Goal: Task Accomplishment & Management: Use online tool/utility

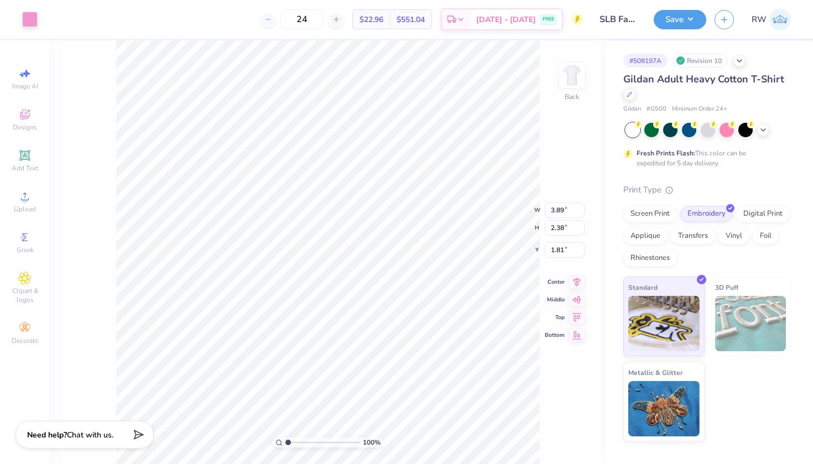
type input "6.56"
type input "4.01"
type input "2.07"
click at [578, 81] on img at bounding box center [572, 75] width 44 height 44
click at [576, 85] on img at bounding box center [572, 75] width 44 height 44
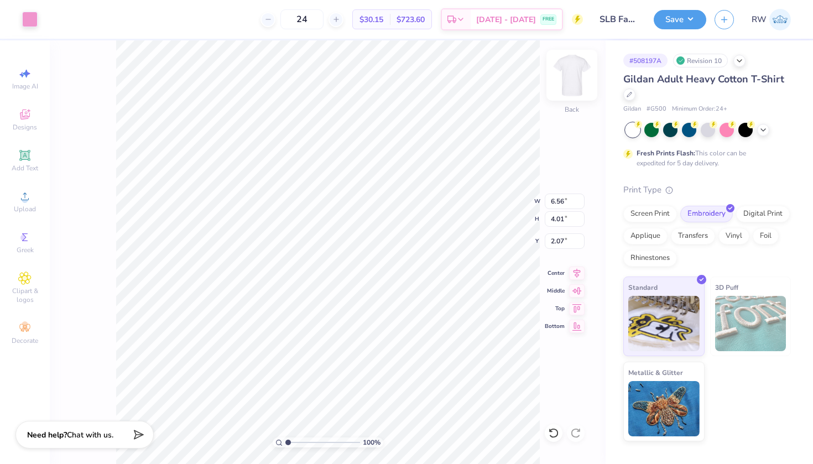
click at [577, 75] on img at bounding box center [572, 75] width 44 height 44
click at [29, 81] on div "Image AI" at bounding box center [25, 78] width 39 height 33
select select "4"
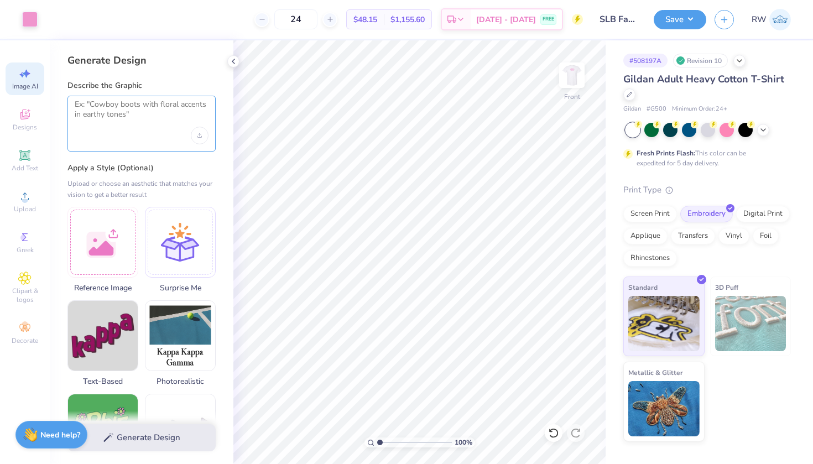
click at [127, 108] on textarea at bounding box center [142, 114] width 134 height 28
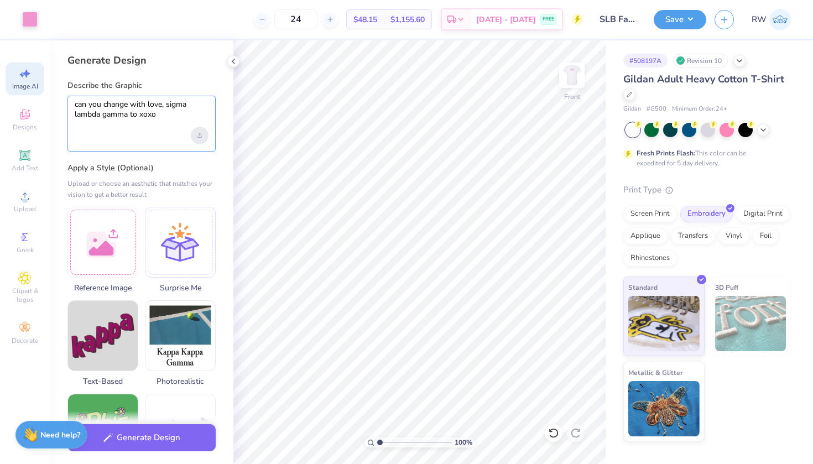
type textarea "can you change with love, sigma lambda gamma to xoxo"
click at [202, 130] on div "Upload image" at bounding box center [200, 136] width 18 height 18
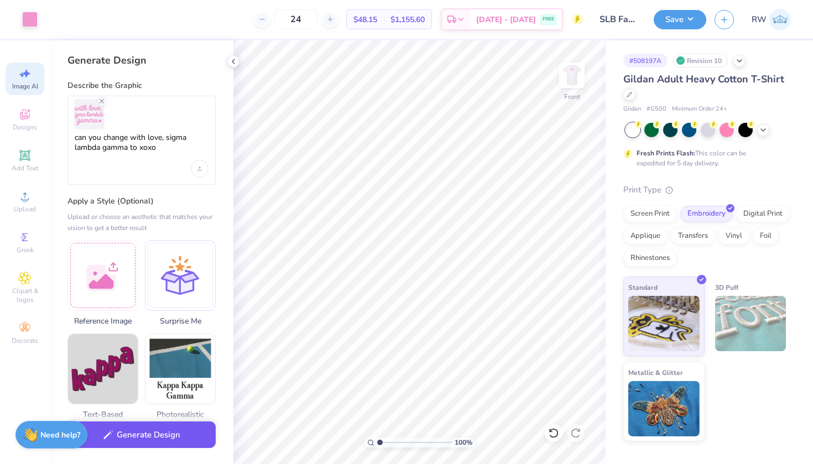
click at [165, 441] on button "Generate Design" at bounding box center [141, 434] width 148 height 27
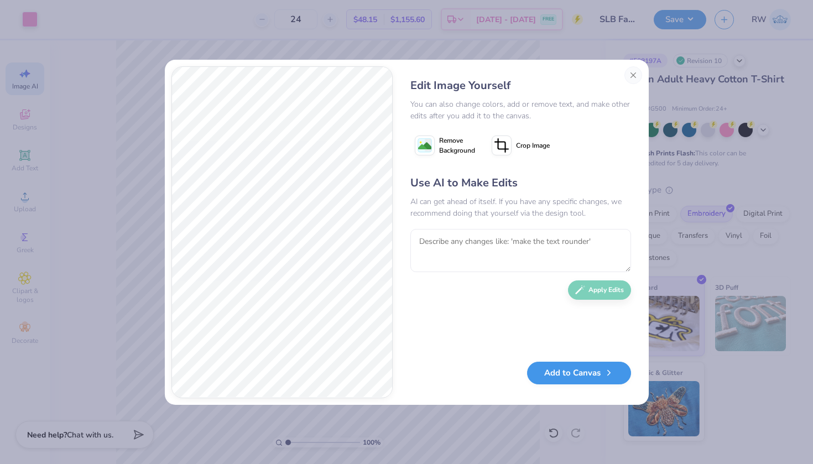
click at [583, 373] on button "Add to Canvas" at bounding box center [579, 373] width 104 height 23
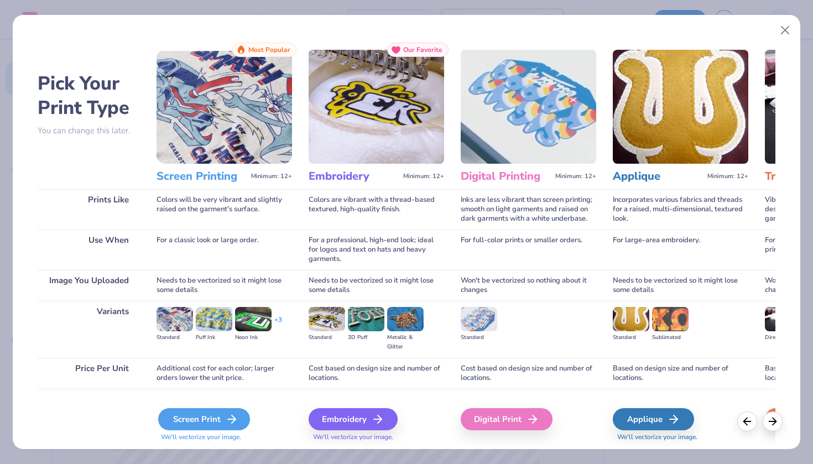
click at [239, 419] on div "Screen Print" at bounding box center [204, 419] width 92 height 22
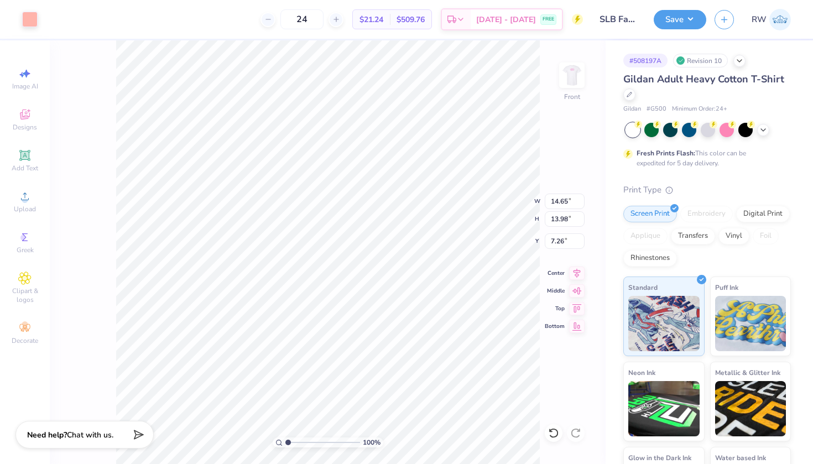
type input "9.47"
type input "9.04"
type input "12.20"
type input "3.58"
type input "0.89"
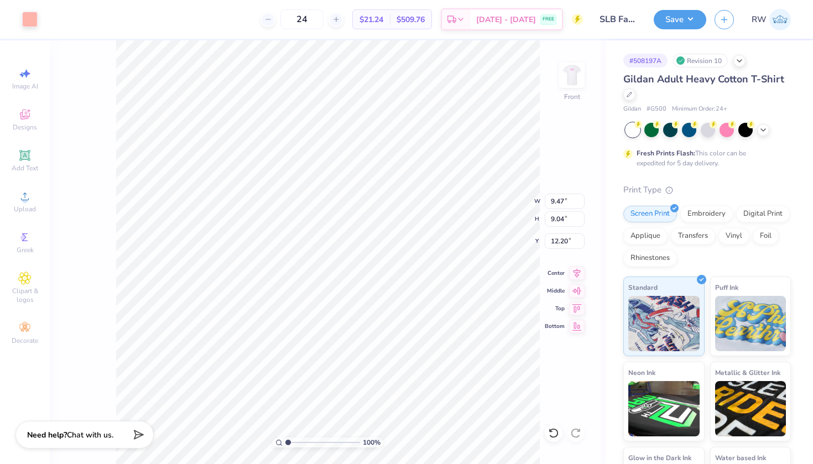
type input "5.22"
click at [34, 20] on div at bounding box center [29, 18] width 15 height 15
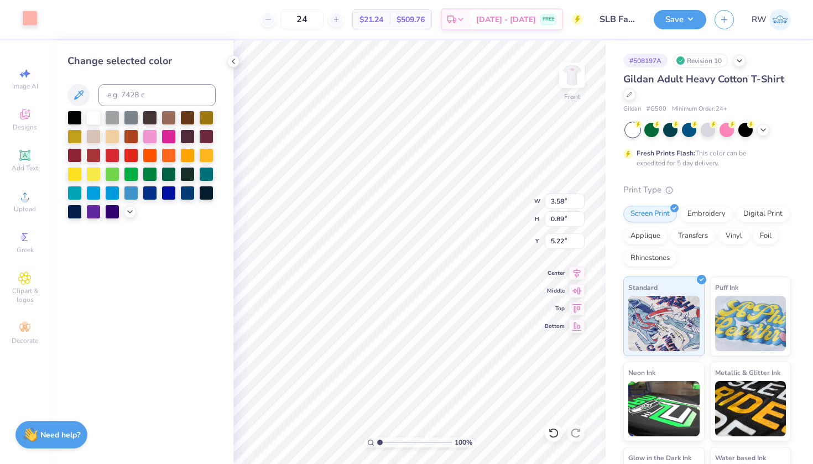
type input "9.47"
type input "9.04"
type input "12.20"
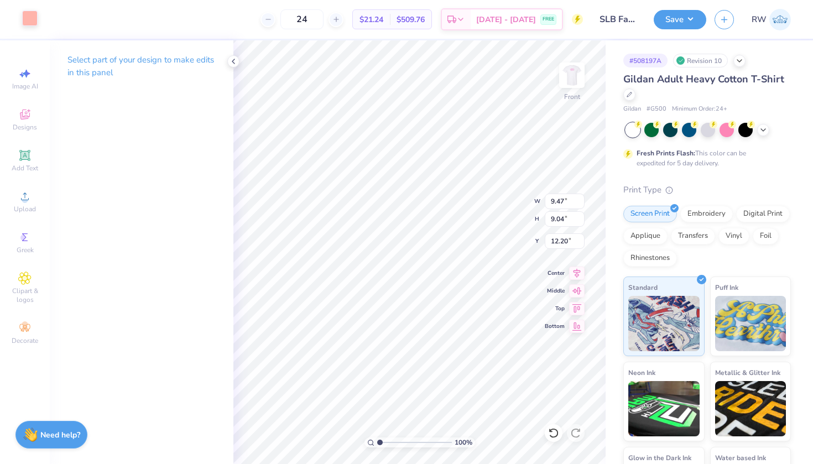
click at [35, 25] on div at bounding box center [29, 18] width 15 height 15
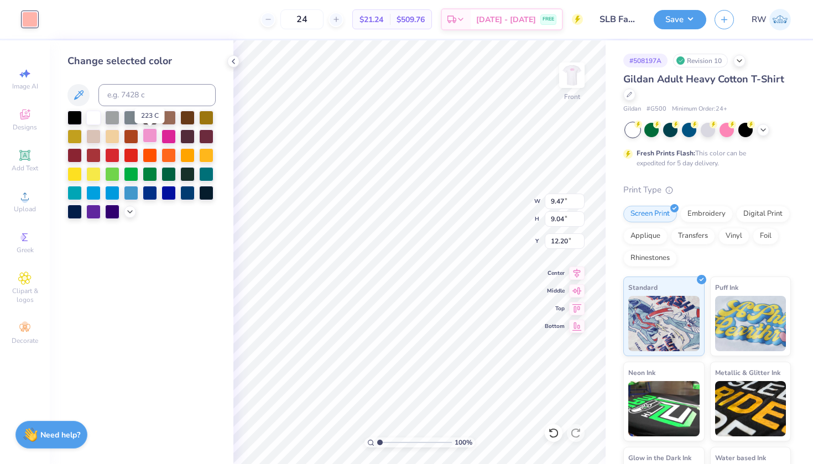
click at [152, 139] on div at bounding box center [150, 135] width 14 height 14
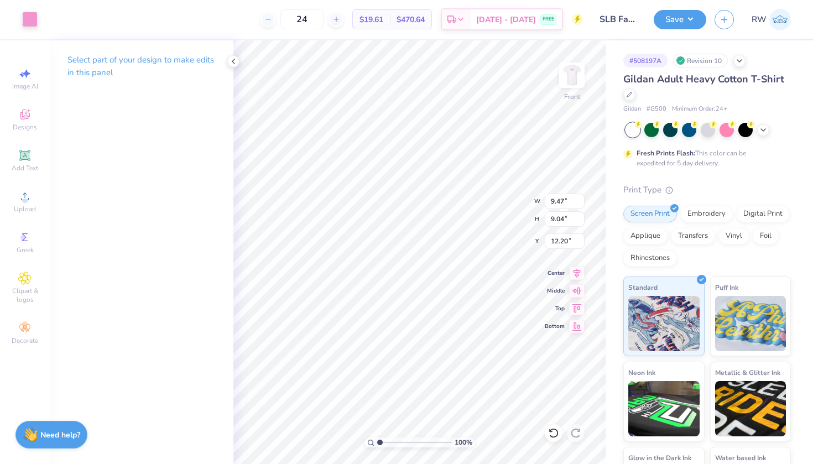
type input "9.43"
type input "4.80"
type input "4.58"
type input "19.05"
click at [324, 19] on input "24" at bounding box center [301, 19] width 43 height 20
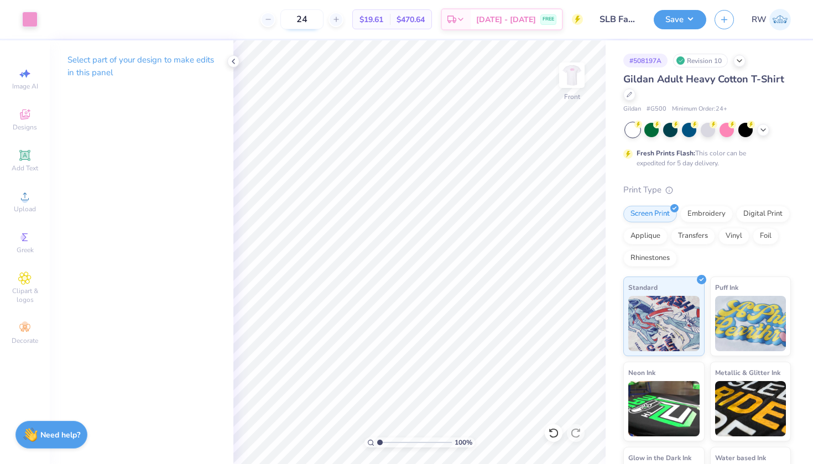
type input "2"
type input "13"
click at [569, 74] on img at bounding box center [572, 75] width 44 height 44
click at [571, 76] on img at bounding box center [572, 75] width 44 height 44
click at [28, 88] on span "Image AI" at bounding box center [25, 86] width 26 height 9
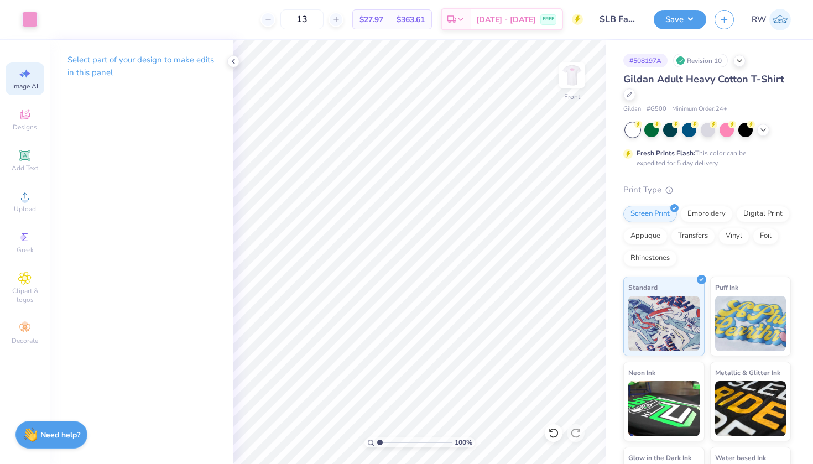
select select "4"
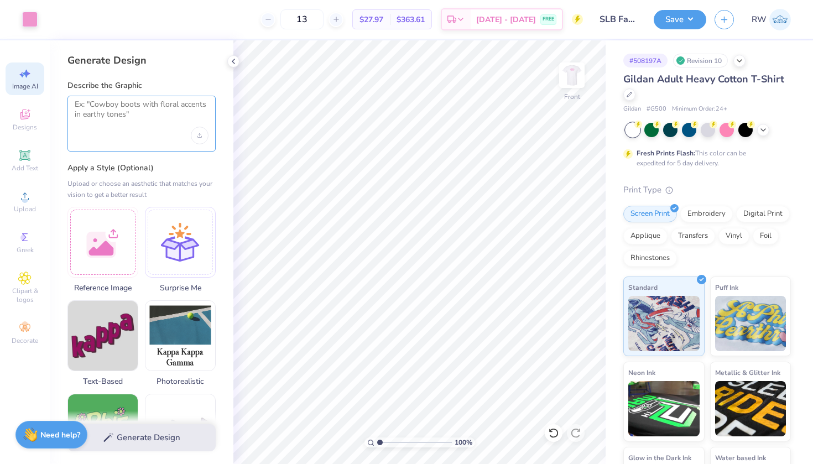
click at [141, 112] on textarea at bounding box center [142, 114] width 134 height 28
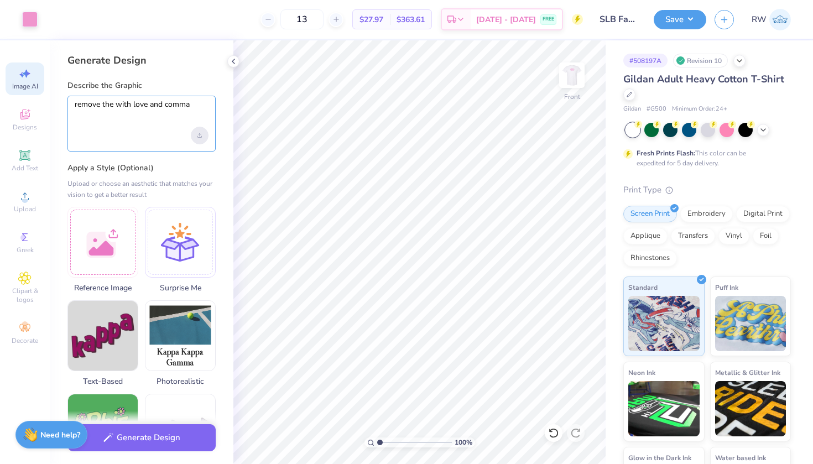
type textarea "remove the with love and comma"
click at [197, 136] on div "Upload image" at bounding box center [200, 136] width 18 height 18
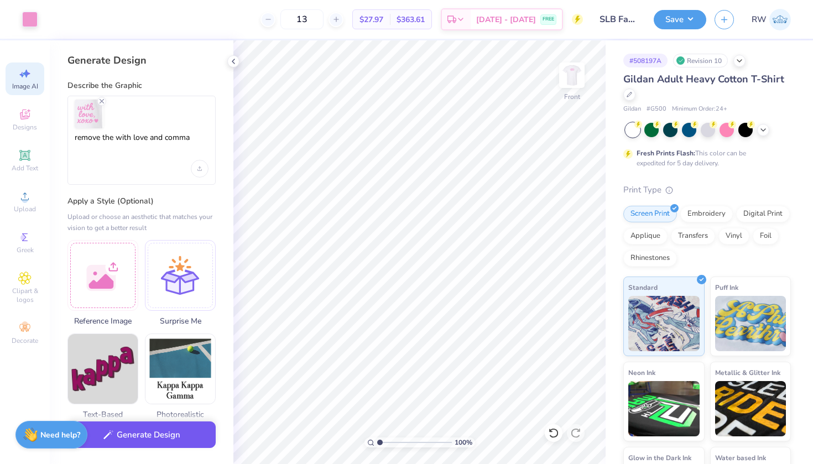
click at [170, 444] on button "Generate Design" at bounding box center [141, 434] width 148 height 27
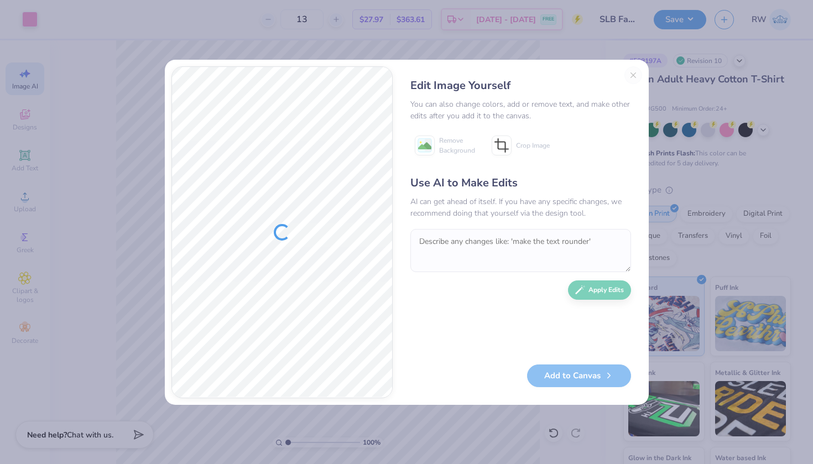
click at [632, 75] on div "Edit Image Yourself You can also change colors, add or remove text, and make ot…" at bounding box center [520, 232] width 243 height 332
click at [634, 76] on button "Close" at bounding box center [633, 75] width 18 height 18
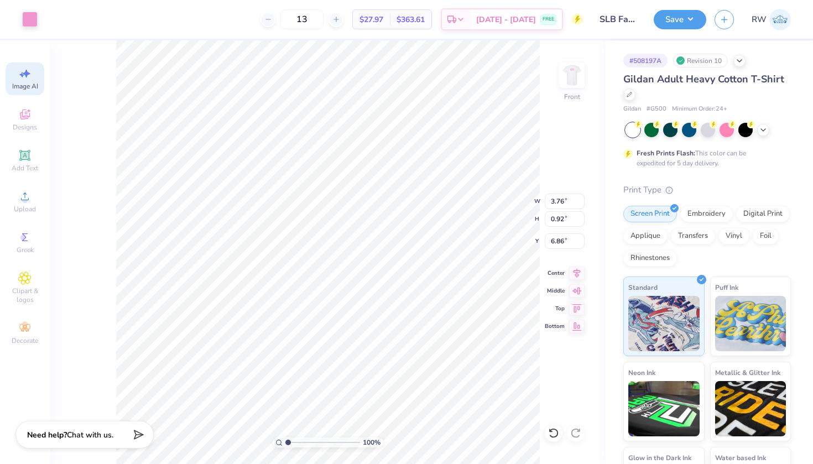
type input "18.39"
type input "0.86"
type input "0.80"
type input "18.39"
type input "0.86"
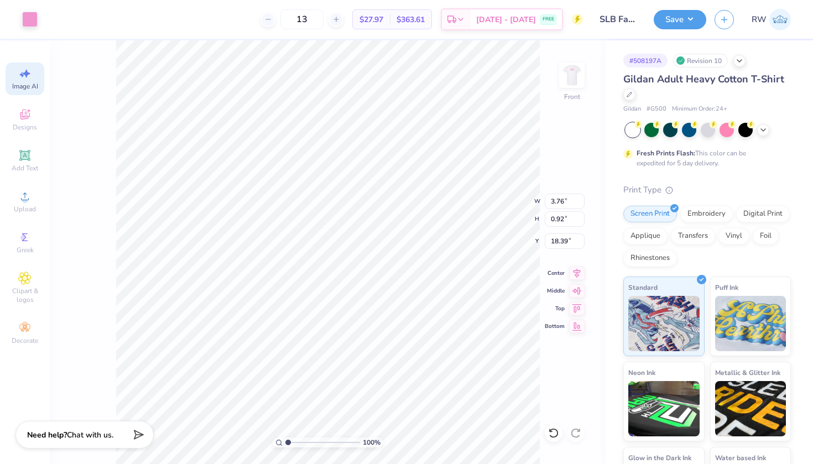
type input "0.80"
type input "18.45"
click at [579, 80] on img at bounding box center [572, 75] width 44 height 44
click at [688, 23] on button "Save" at bounding box center [680, 17] width 53 height 19
click at [579, 84] on img at bounding box center [572, 75] width 44 height 44
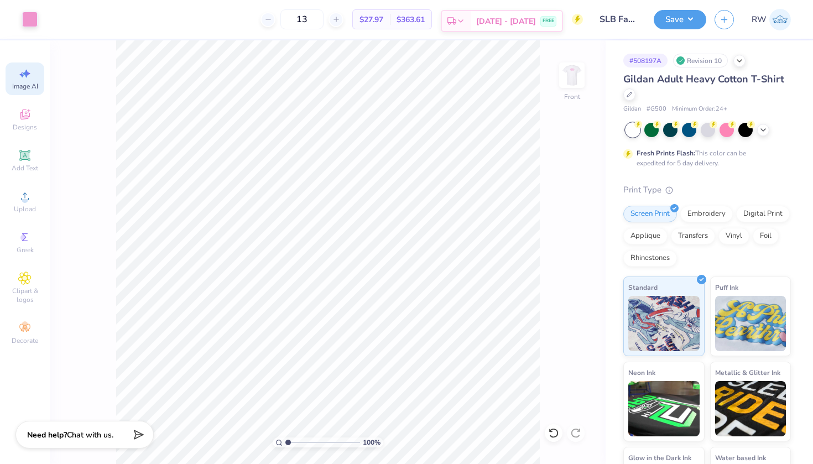
click at [499, 19] on span "[DATE] - [DATE]" at bounding box center [506, 21] width 60 height 12
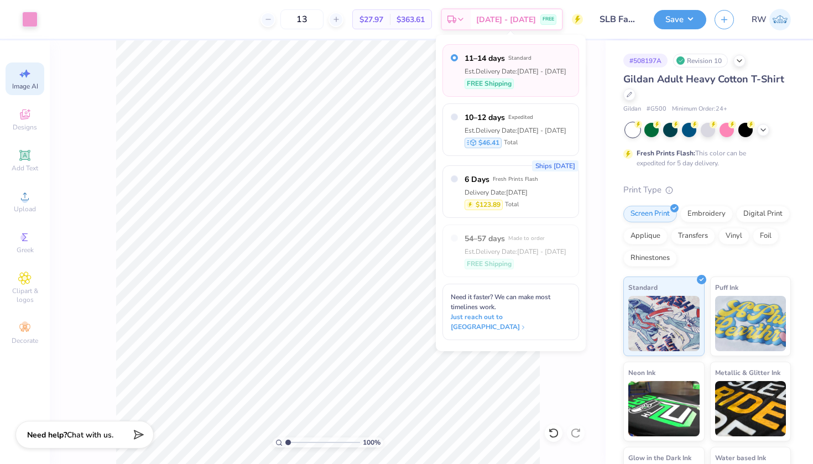
click at [549, 354] on div "100 % Front" at bounding box center [328, 252] width 556 height 424
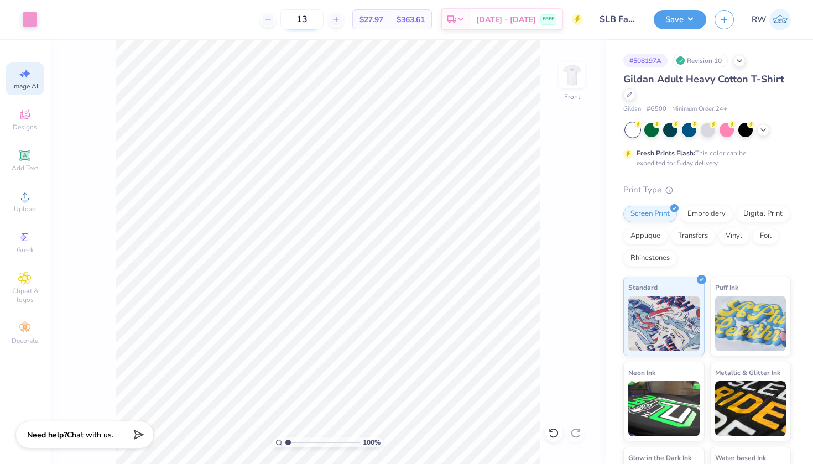
click at [324, 22] on input "13" at bounding box center [301, 19] width 43 height 20
type input "15"
click at [569, 74] on img at bounding box center [572, 75] width 44 height 44
click at [574, 88] on img at bounding box center [572, 75] width 44 height 44
click at [572, 84] on img at bounding box center [572, 75] width 44 height 44
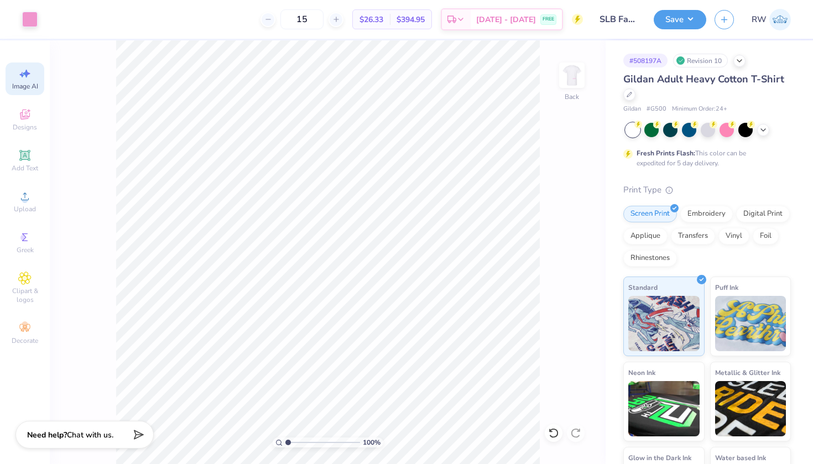
click at [572, 84] on img at bounding box center [572, 75] width 22 height 22
click at [524, 19] on span "[DATE] - [DATE]" at bounding box center [506, 21] width 60 height 12
click at [576, 80] on img at bounding box center [572, 75] width 44 height 44
click at [692, 14] on button "Save" at bounding box center [680, 17] width 53 height 19
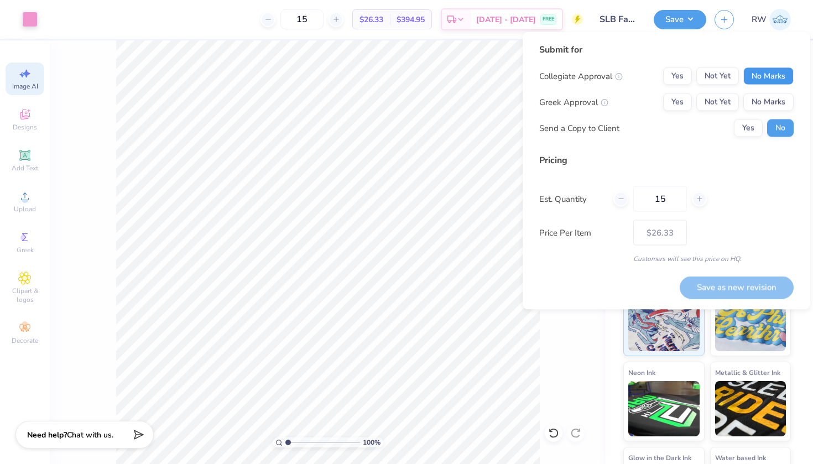
click at [767, 75] on button "No Marks" at bounding box center [768, 76] width 50 height 18
click at [681, 103] on button "Yes" at bounding box center [677, 102] width 29 height 18
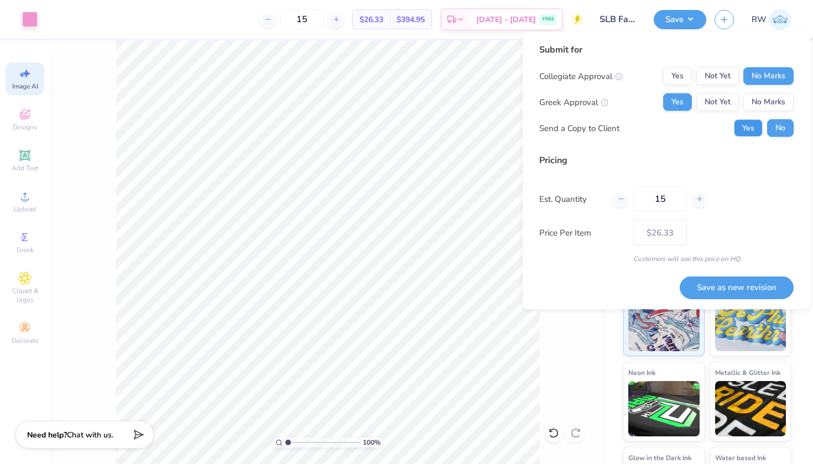
click at [748, 129] on button "Yes" at bounding box center [748, 128] width 29 height 18
click at [758, 283] on button "Save as new revision" at bounding box center [737, 287] width 114 height 23
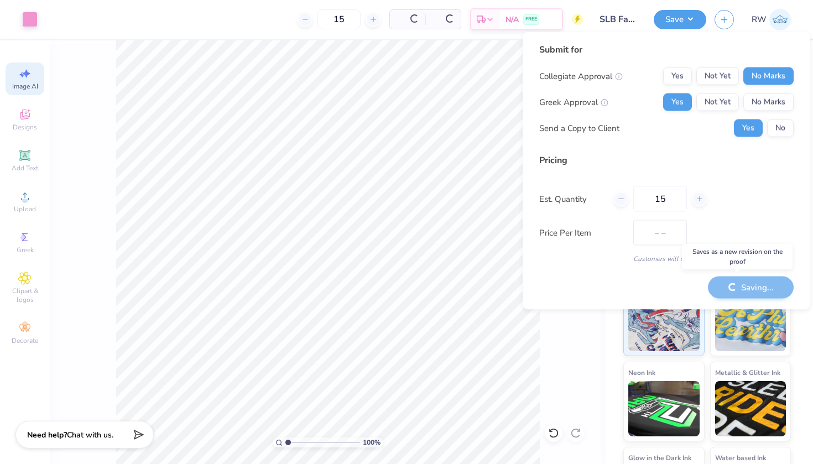
type input "$26.33"
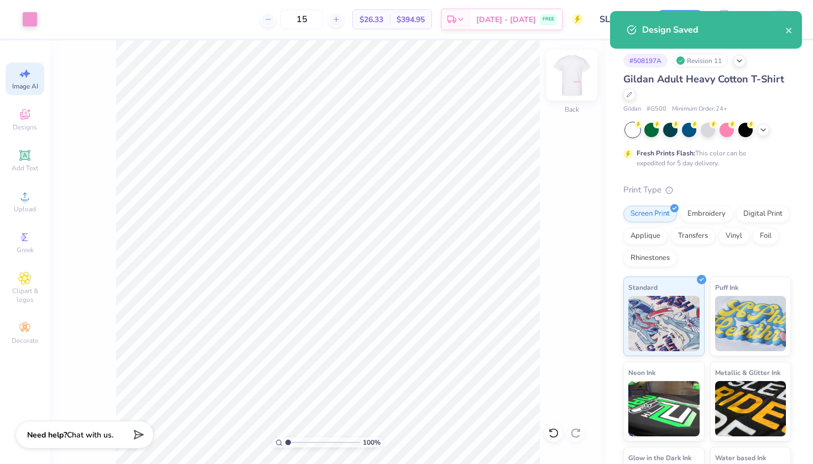
click at [581, 84] on img at bounding box center [572, 75] width 44 height 44
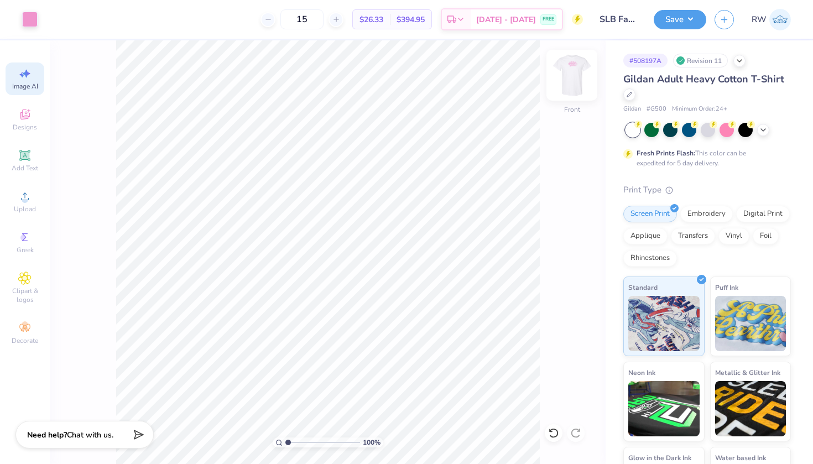
click at [569, 71] on img at bounding box center [572, 75] width 44 height 44
click at [736, 65] on div "# 508197A Revision 11" at bounding box center [707, 61] width 168 height 14
click at [739, 63] on icon at bounding box center [739, 59] width 9 height 9
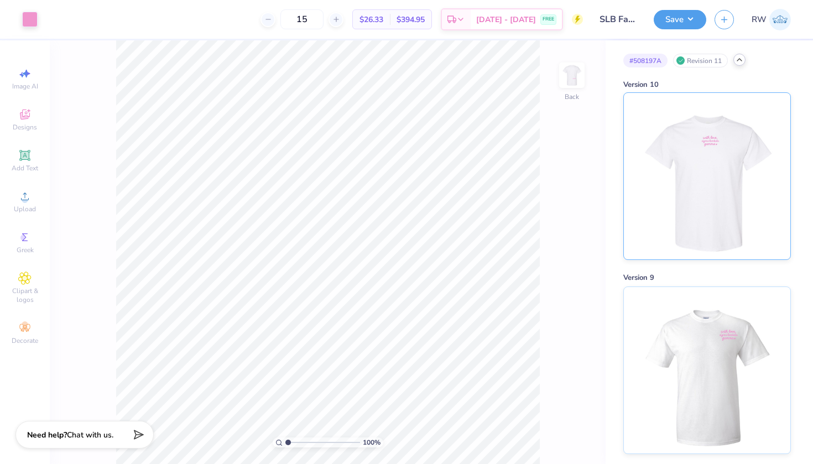
click at [721, 215] on img at bounding box center [706, 176] width 137 height 166
click at [714, 199] on img at bounding box center [706, 176] width 137 height 166
click at [573, 83] on img at bounding box center [572, 75] width 44 height 44
click at [571, 85] on img at bounding box center [572, 75] width 44 height 44
click at [321, 16] on input "15" at bounding box center [301, 19] width 43 height 20
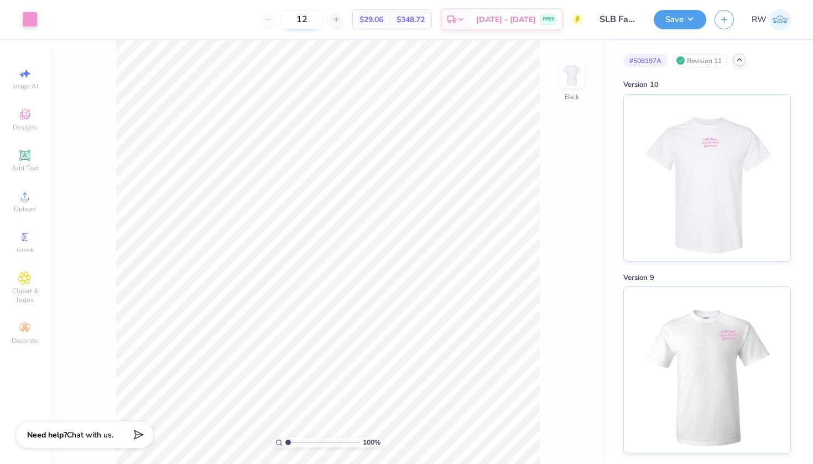
click at [324, 17] on input "12" at bounding box center [301, 19] width 43 height 20
type input "1"
type input "2"
type input "12"
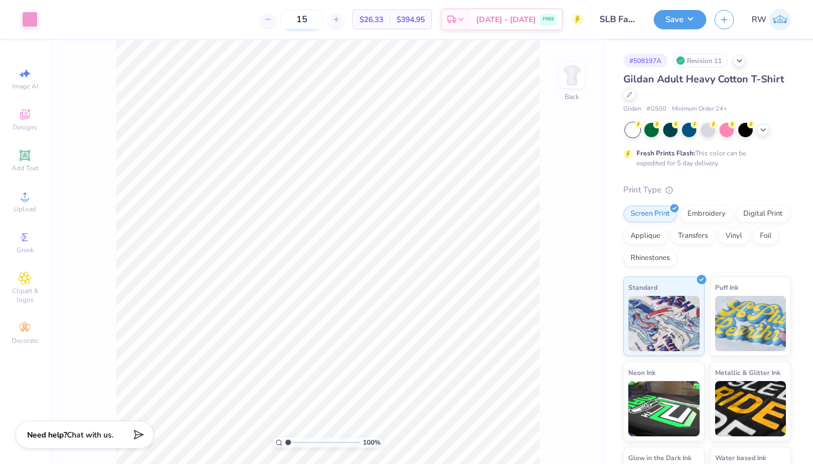
click at [324, 18] on input "15" at bounding box center [301, 19] width 43 height 20
type input "12"
click at [576, 80] on img at bounding box center [572, 75] width 44 height 44
type input "26.24"
click at [555, 435] on icon at bounding box center [553, 433] width 11 height 11
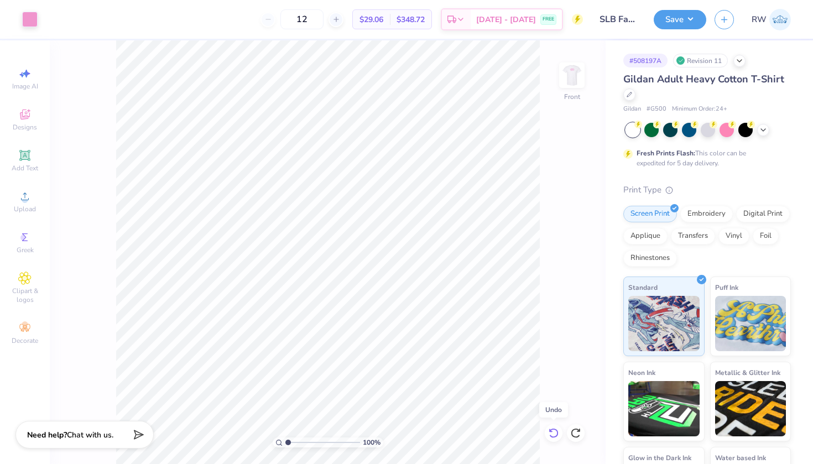
click at [555, 435] on icon at bounding box center [553, 433] width 11 height 11
click at [555, 435] on div "100 % Front" at bounding box center [328, 252] width 556 height 424
click at [573, 81] on img at bounding box center [572, 75] width 44 height 44
click at [763, 128] on icon at bounding box center [763, 128] width 9 height 9
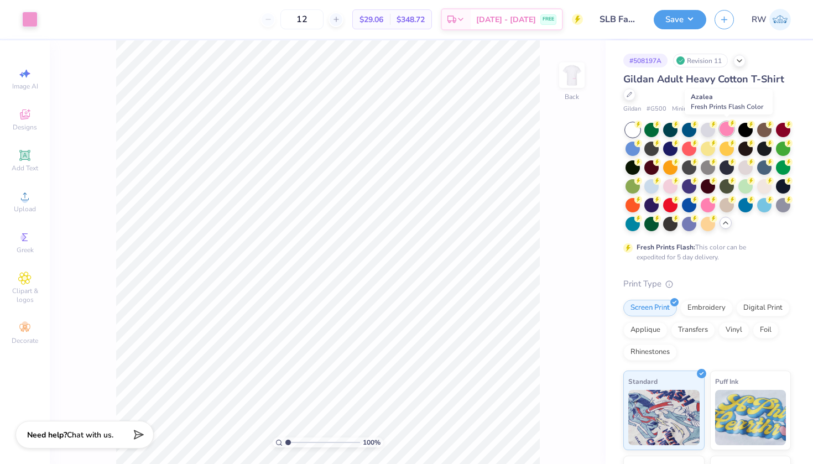
click at [730, 127] on div at bounding box center [727, 129] width 14 height 14
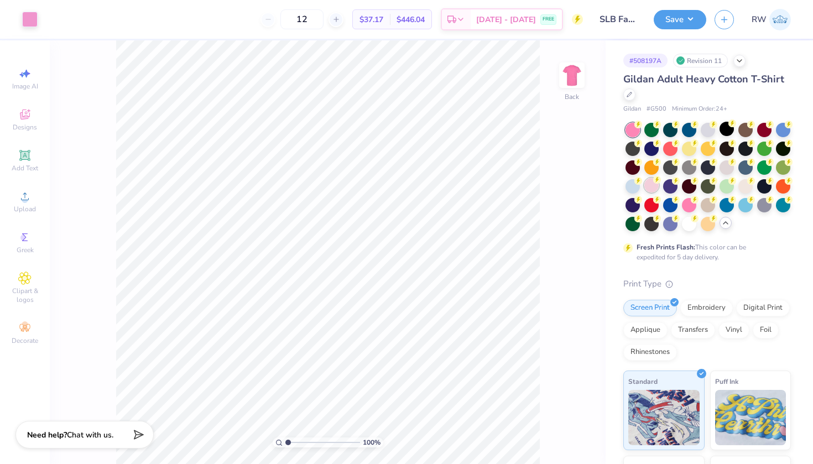
click at [653, 185] on div at bounding box center [651, 185] width 14 height 14
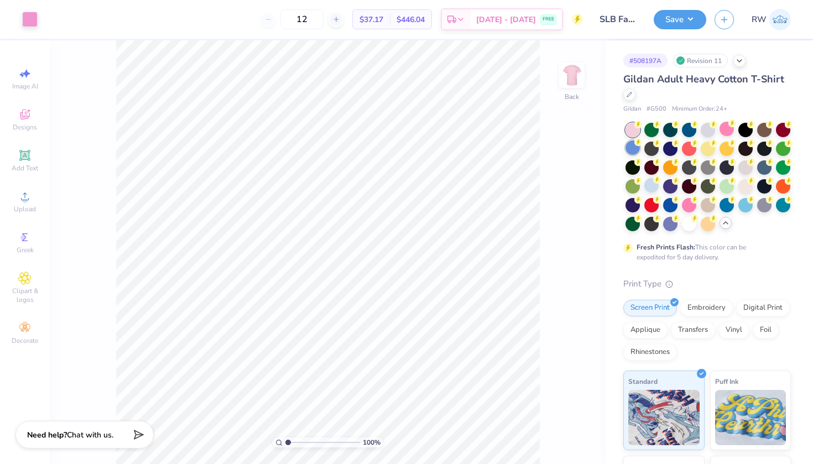
click at [628, 146] on div at bounding box center [633, 147] width 14 height 14
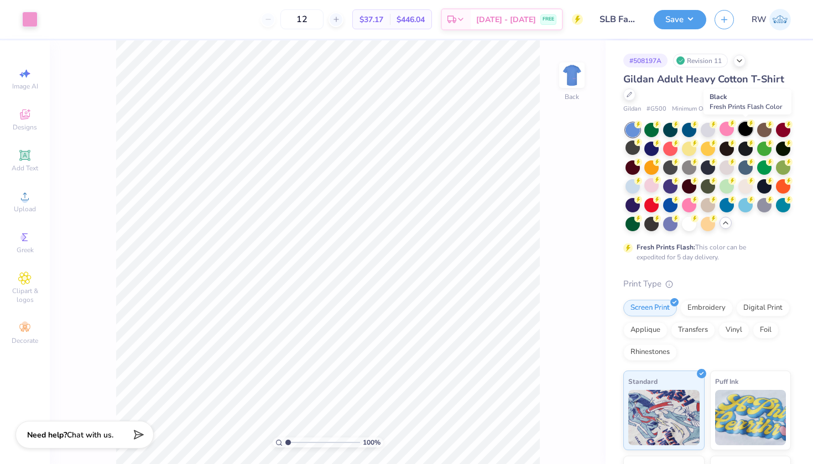
click at [748, 128] on div at bounding box center [745, 129] width 14 height 14
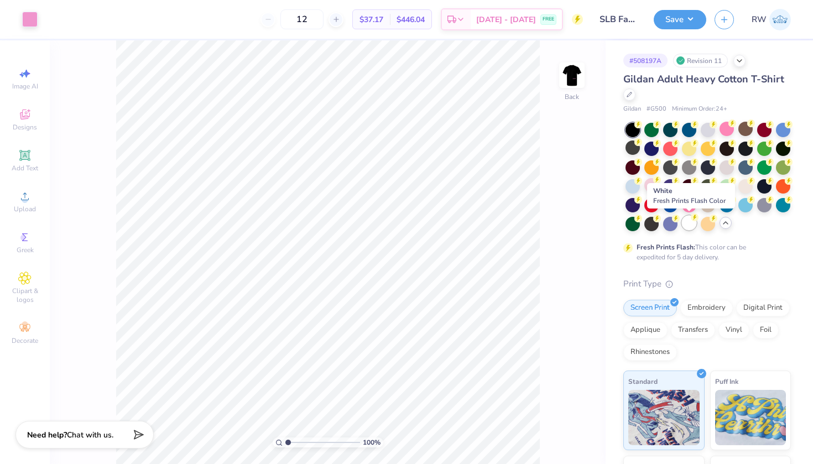
click at [690, 225] on div at bounding box center [689, 223] width 14 height 14
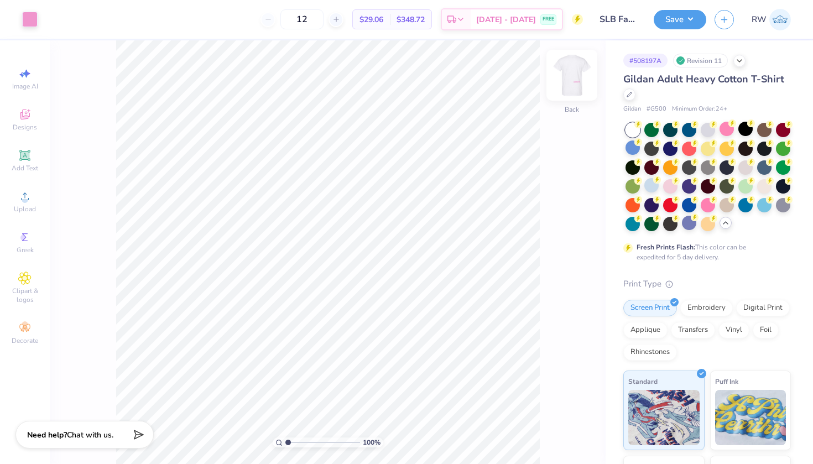
click at [571, 88] on img at bounding box center [572, 75] width 44 height 44
click at [571, 86] on img at bounding box center [572, 75] width 22 height 22
click at [575, 80] on img at bounding box center [572, 75] width 44 height 44
click at [595, 74] on div "100 % Front" at bounding box center [328, 252] width 556 height 424
click at [571, 78] on img at bounding box center [572, 75] width 44 height 44
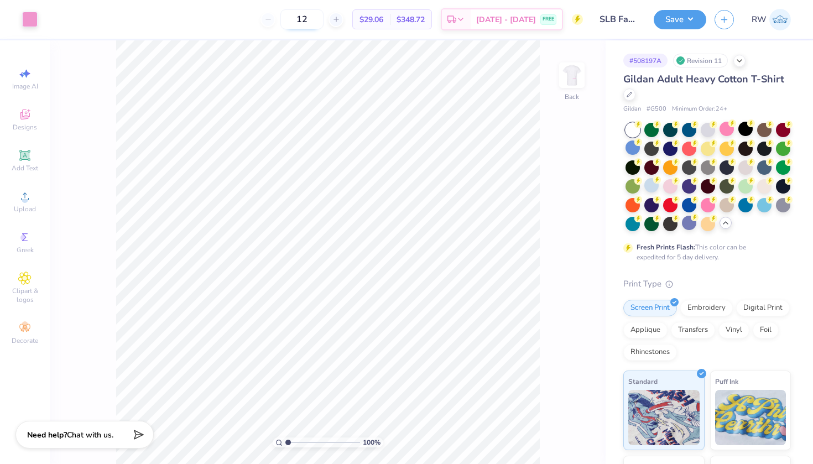
click at [324, 19] on input "12" at bounding box center [301, 19] width 43 height 20
type input "1"
type input "3"
type input "5"
type input "6"
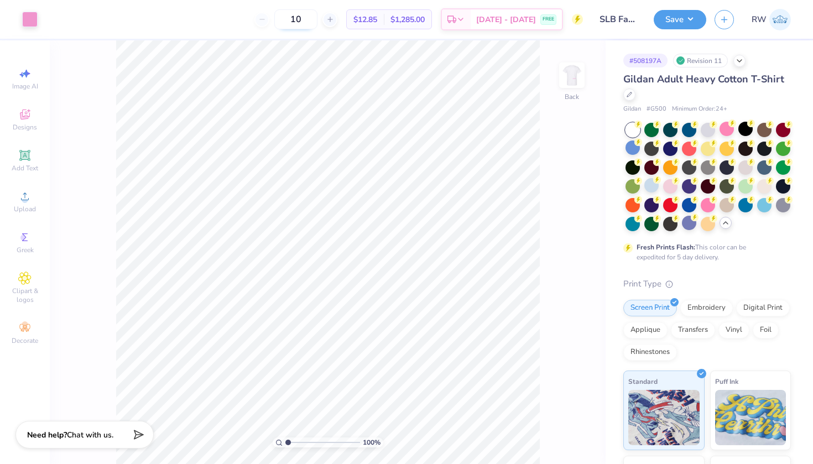
type input "1"
type input "8"
type input "15"
click at [565, 75] on img at bounding box center [572, 75] width 44 height 44
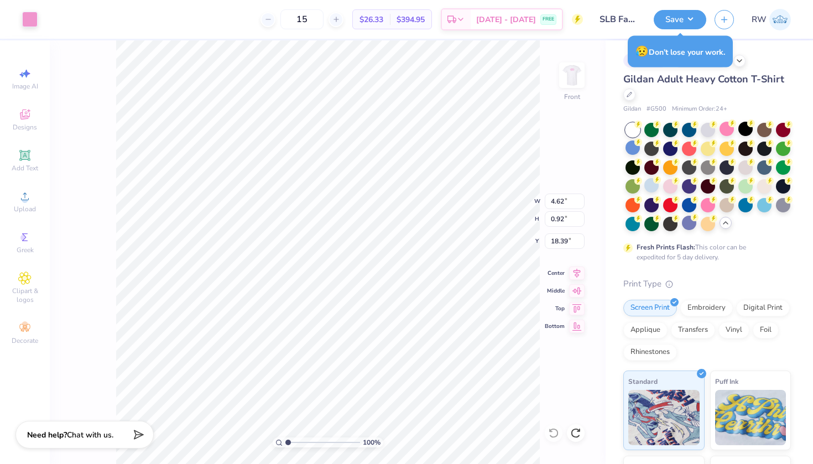
type input "3.05"
type input "0.61"
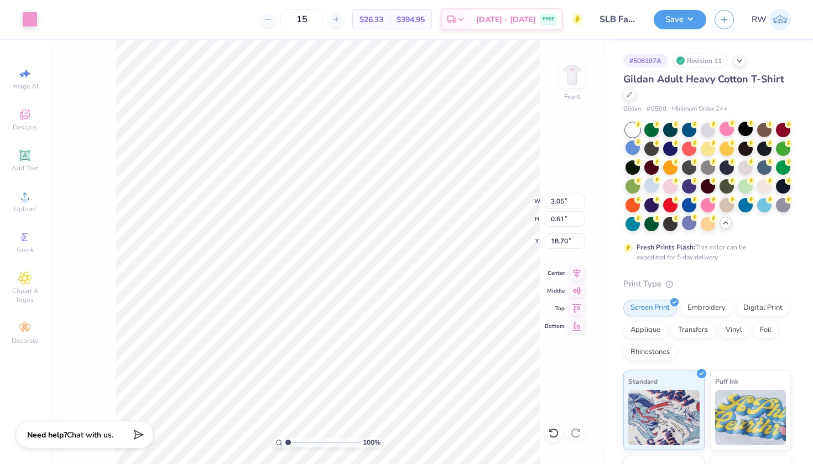
type input "27.39"
type input "26.93"
click at [324, 18] on input "15" at bounding box center [301, 19] width 43 height 20
type input "12"
type input "27.39"
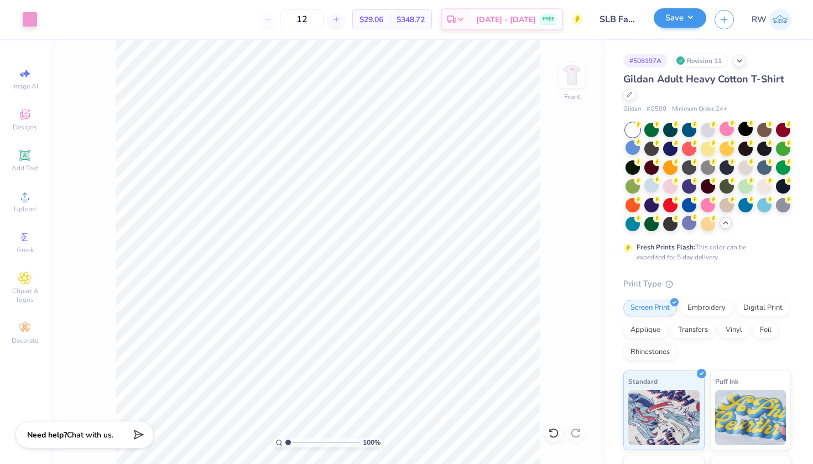
click at [683, 18] on button "Save" at bounding box center [680, 17] width 53 height 19
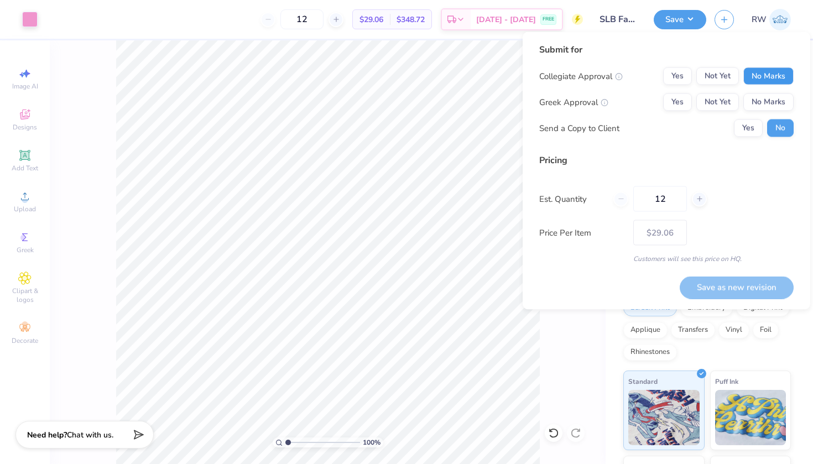
click at [768, 73] on button "No Marks" at bounding box center [768, 76] width 50 height 18
click at [676, 101] on button "Yes" at bounding box center [677, 102] width 29 height 18
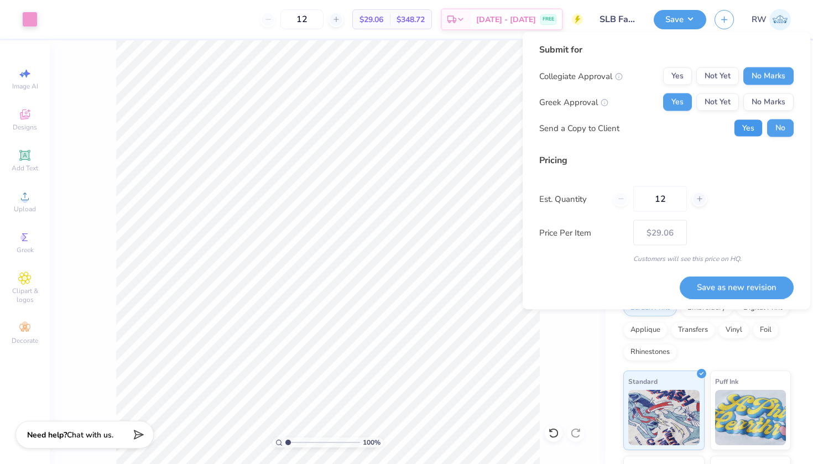
click at [757, 131] on button "Yes" at bounding box center [748, 128] width 29 height 18
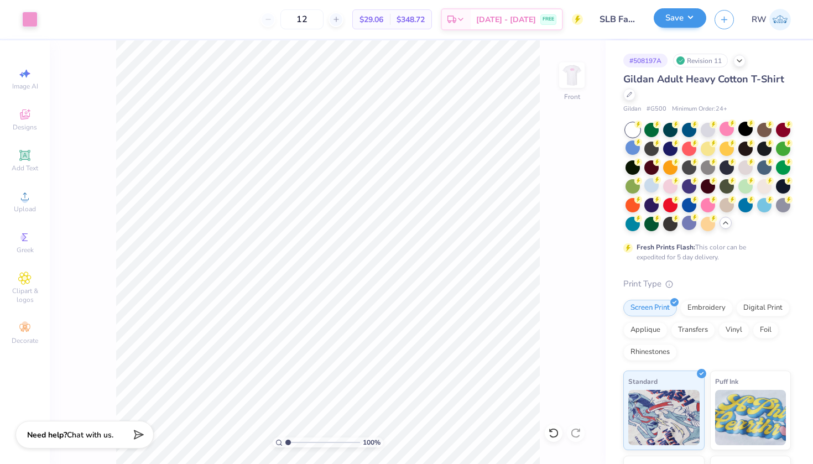
click at [693, 20] on button "Save" at bounding box center [680, 17] width 53 height 19
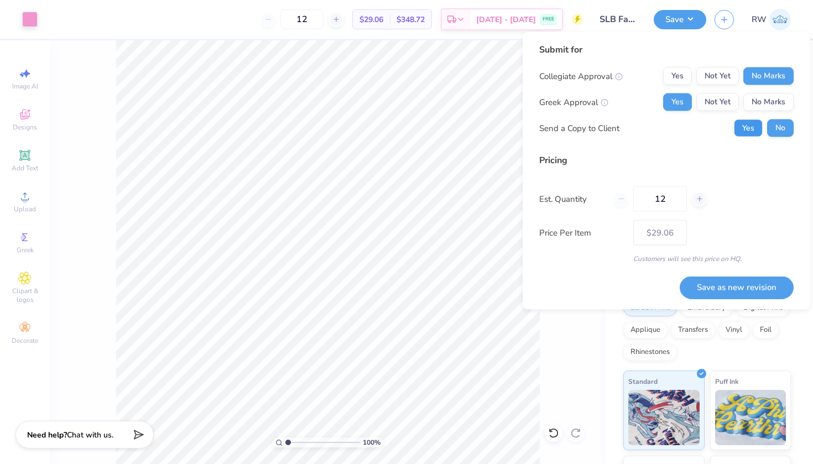
click at [746, 132] on button "Yes" at bounding box center [748, 128] width 29 height 18
click at [740, 291] on button "Save as new revision" at bounding box center [737, 287] width 114 height 23
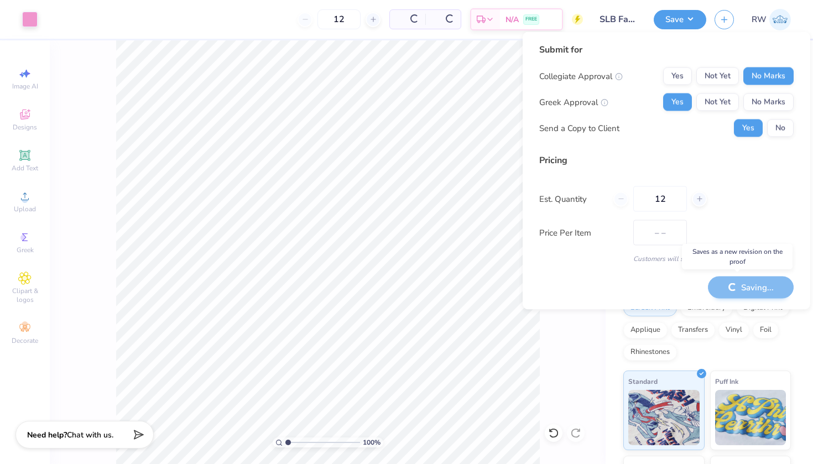
type input "$29.06"
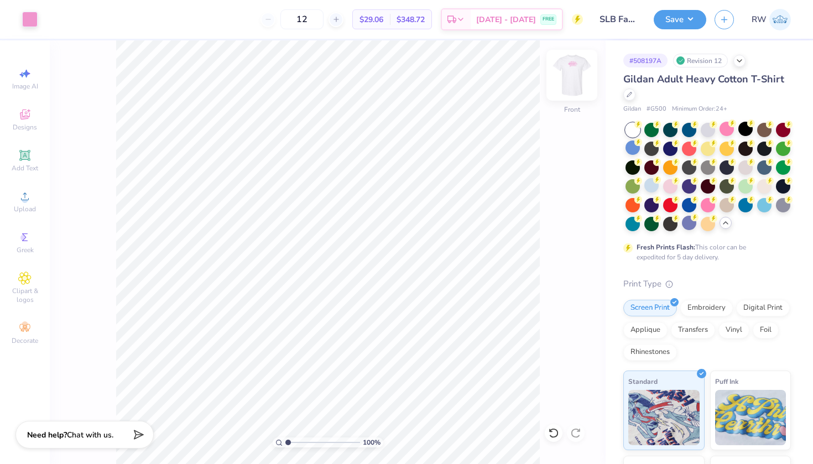
click at [575, 85] on img at bounding box center [572, 75] width 44 height 44
type input "5.93"
type input "3.62"
type input "2.02"
type input "5.40"
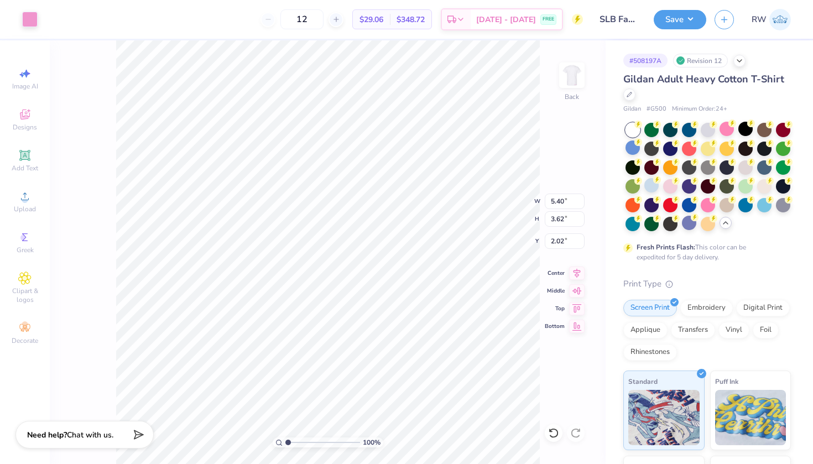
type input "3.30"
type input "5.72"
type input "3.49"
type input "4.66"
type input "2.85"
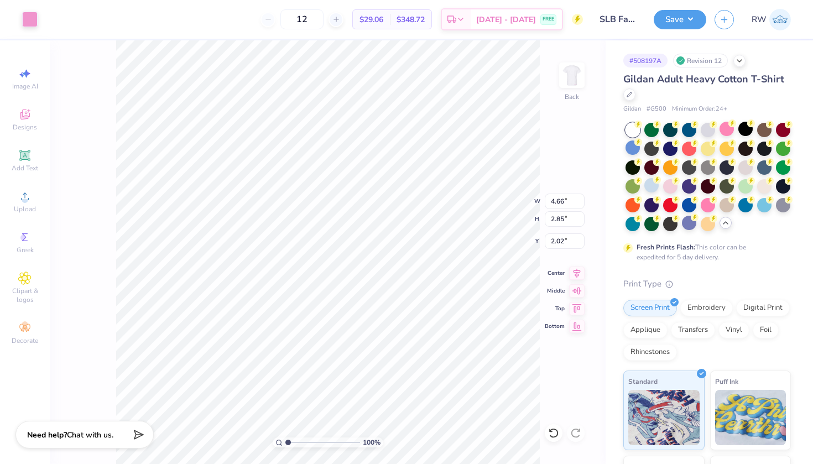
type input "2.07"
type input "2.11"
click at [549, 430] on icon at bounding box center [553, 433] width 11 height 11
type input "2.02"
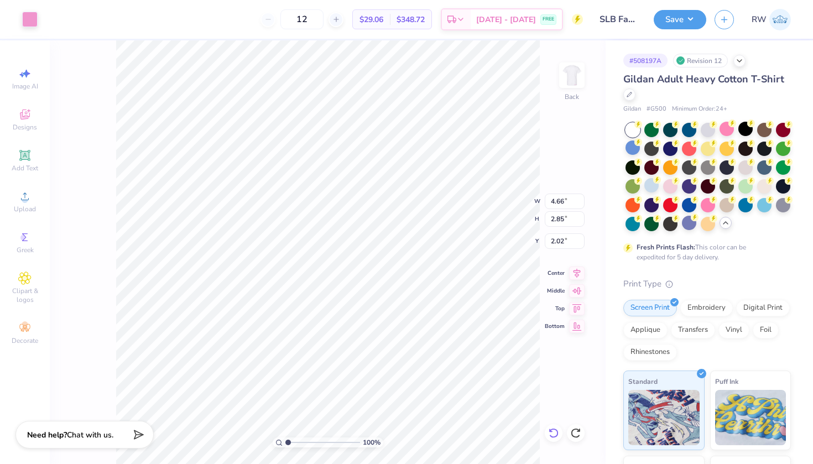
click at [555, 429] on icon at bounding box center [553, 433] width 9 height 10
type input "5.72"
type input "3.49"
type input "4.39"
type input "2.68"
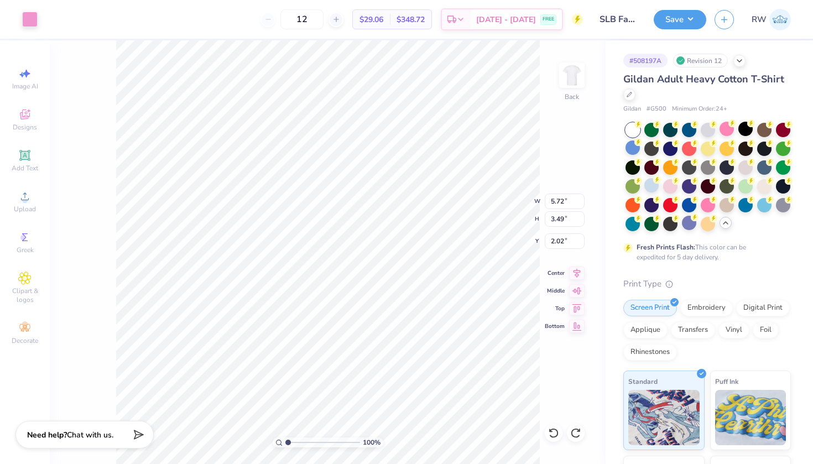
type input "2.83"
click at [553, 434] on icon at bounding box center [553, 433] width 11 height 11
type input "5.72"
type input "3.49"
type input "2.02"
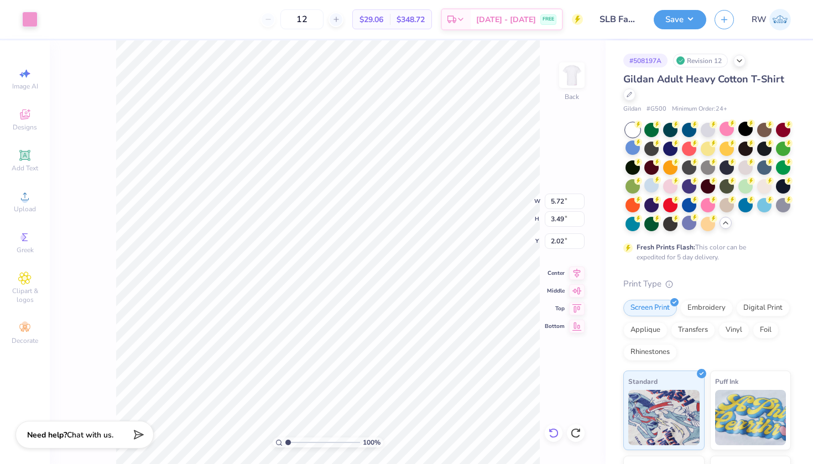
type input "4.76"
type input "2.91"
type input "2.61"
type input "1.88"
type input "2.01"
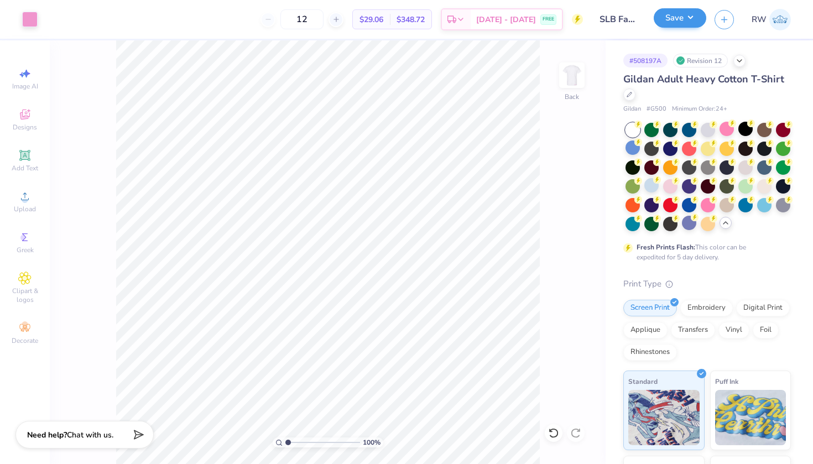
click at [681, 24] on button "Save" at bounding box center [680, 17] width 53 height 19
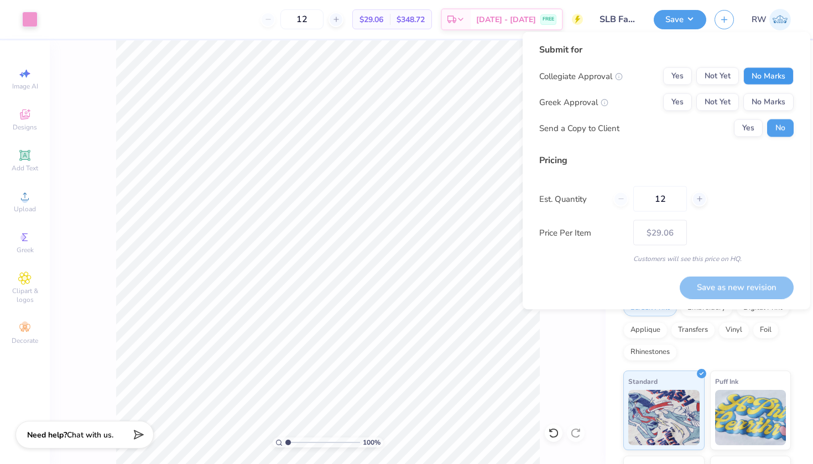
click at [775, 73] on button "No Marks" at bounding box center [768, 76] width 50 height 18
click at [680, 105] on button "Yes" at bounding box center [677, 102] width 29 height 18
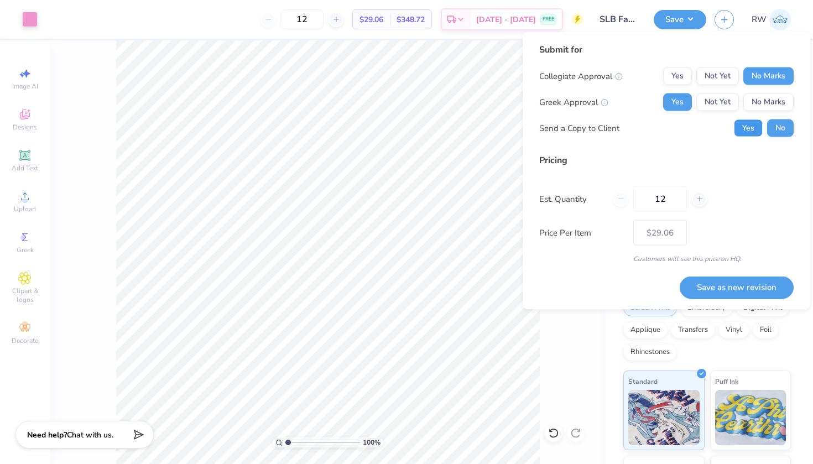
click at [757, 137] on button "Yes" at bounding box center [748, 128] width 29 height 18
click at [746, 288] on button "Save as new revision" at bounding box center [737, 287] width 114 height 23
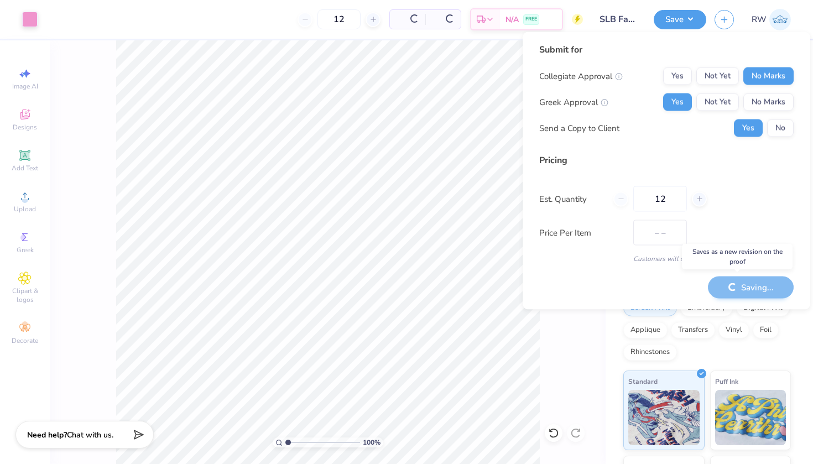
type input "$29.06"
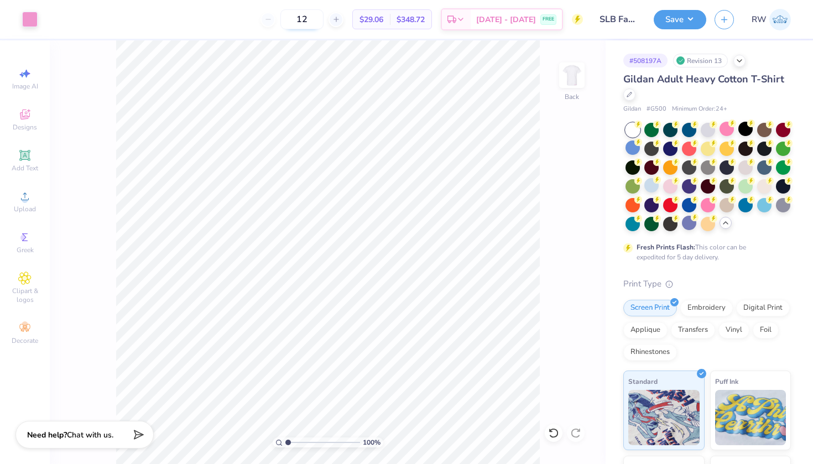
click at [324, 20] on input "12" at bounding box center [301, 19] width 43 height 20
type input "12"
click at [572, 77] on img at bounding box center [572, 75] width 44 height 44
click at [741, 62] on icon at bounding box center [739, 59] width 9 height 9
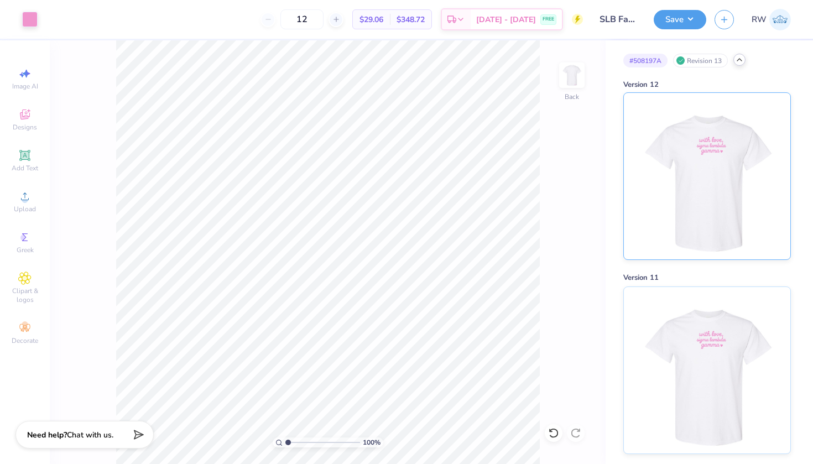
click at [721, 214] on img at bounding box center [706, 176] width 137 height 166
click at [666, 124] on img at bounding box center [706, 176] width 137 height 166
click at [571, 92] on img at bounding box center [572, 75] width 44 height 44
click at [570, 92] on img at bounding box center [572, 75] width 44 height 44
click at [570, 86] on img at bounding box center [572, 75] width 22 height 22
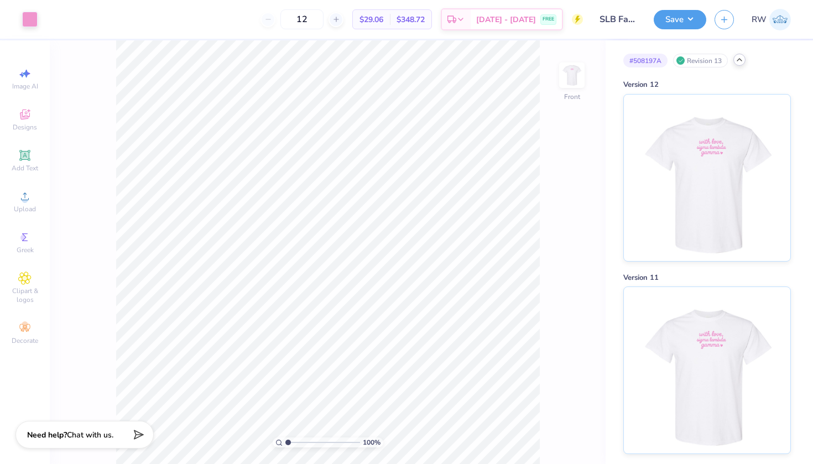
click at [570, 86] on img at bounding box center [572, 75] width 22 height 22
click at [570, 72] on img at bounding box center [572, 75] width 44 height 44
click at [570, 72] on img at bounding box center [572, 75] width 22 height 22
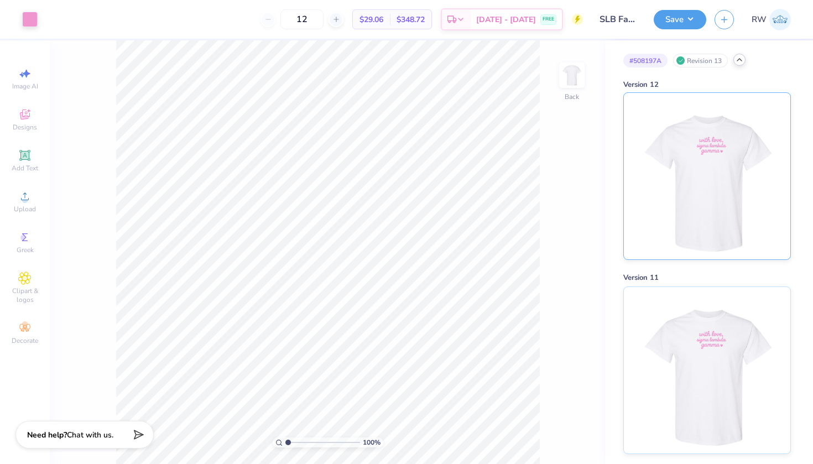
click at [725, 138] on img at bounding box center [706, 176] width 137 height 166
click at [695, 140] on img at bounding box center [706, 176] width 137 height 166
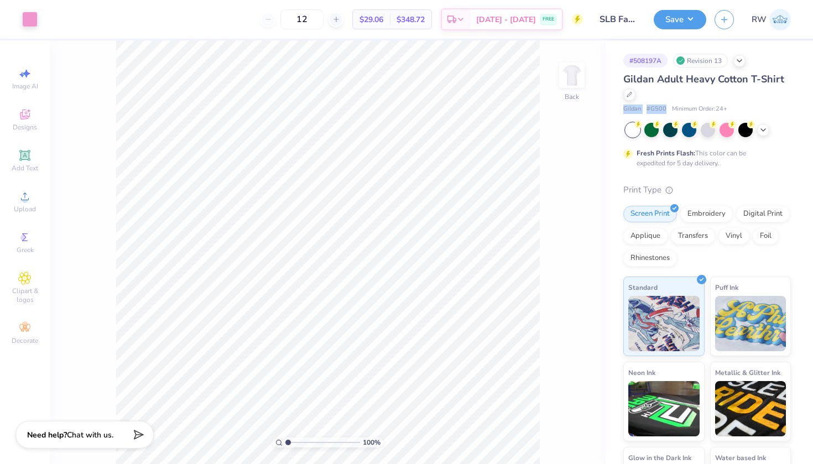
drag, startPoint x: 666, startPoint y: 106, endPoint x: 620, endPoint y: 106, distance: 45.9
click at [620, 106] on div "# 508197A Revision 13 Gildan Adult Heavy Cotton T-Shirt Gildan # G500 Minimum O…" at bounding box center [709, 283] width 207 height 486
copy div "Gildan # G500"
click at [739, 61] on icon at bounding box center [739, 59] width 9 height 9
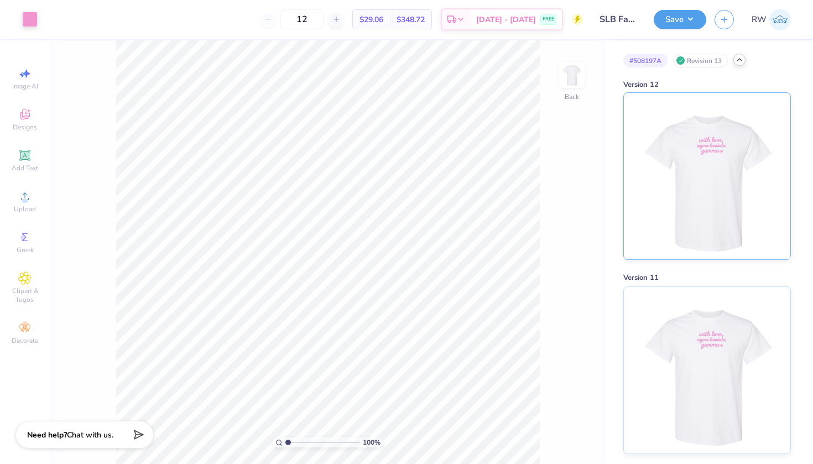
click at [719, 224] on img at bounding box center [706, 176] width 137 height 166
click at [699, 173] on img at bounding box center [706, 176] width 137 height 166
click at [322, 18] on input "12" at bounding box center [301, 19] width 43 height 20
type input "1"
type input "22"
